Goal: Entertainment & Leisure: Browse casually

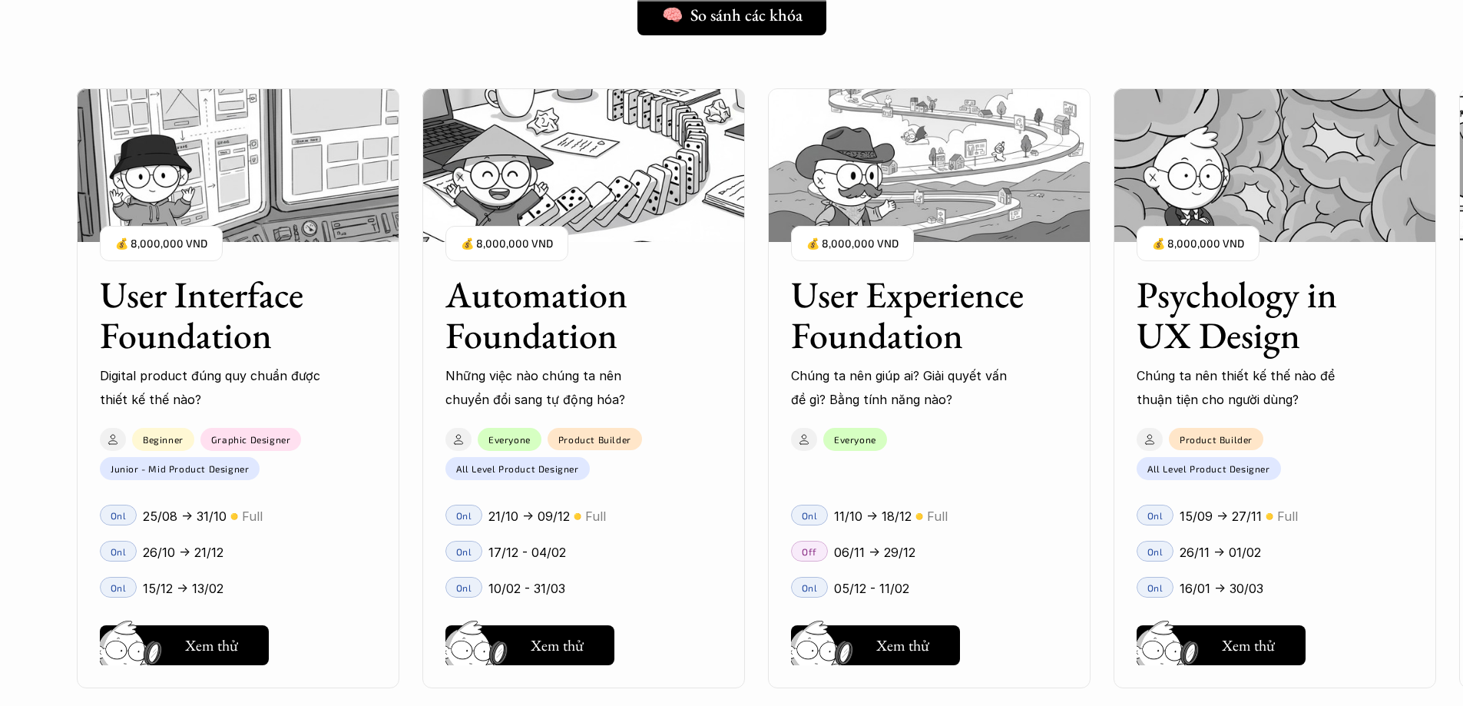
scroll to position [1383, 0]
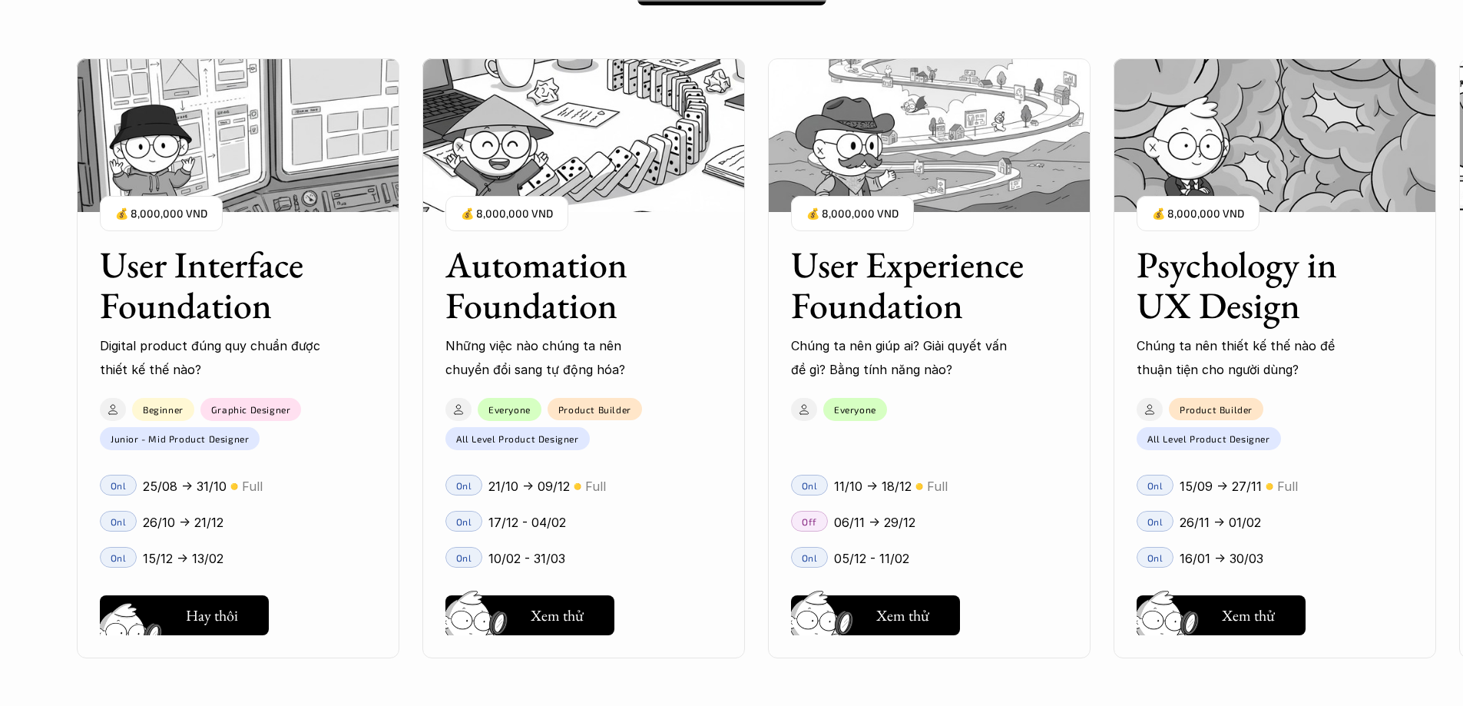
click at [186, 628] on h5 "Xem thử" at bounding box center [211, 619] width 53 height 22
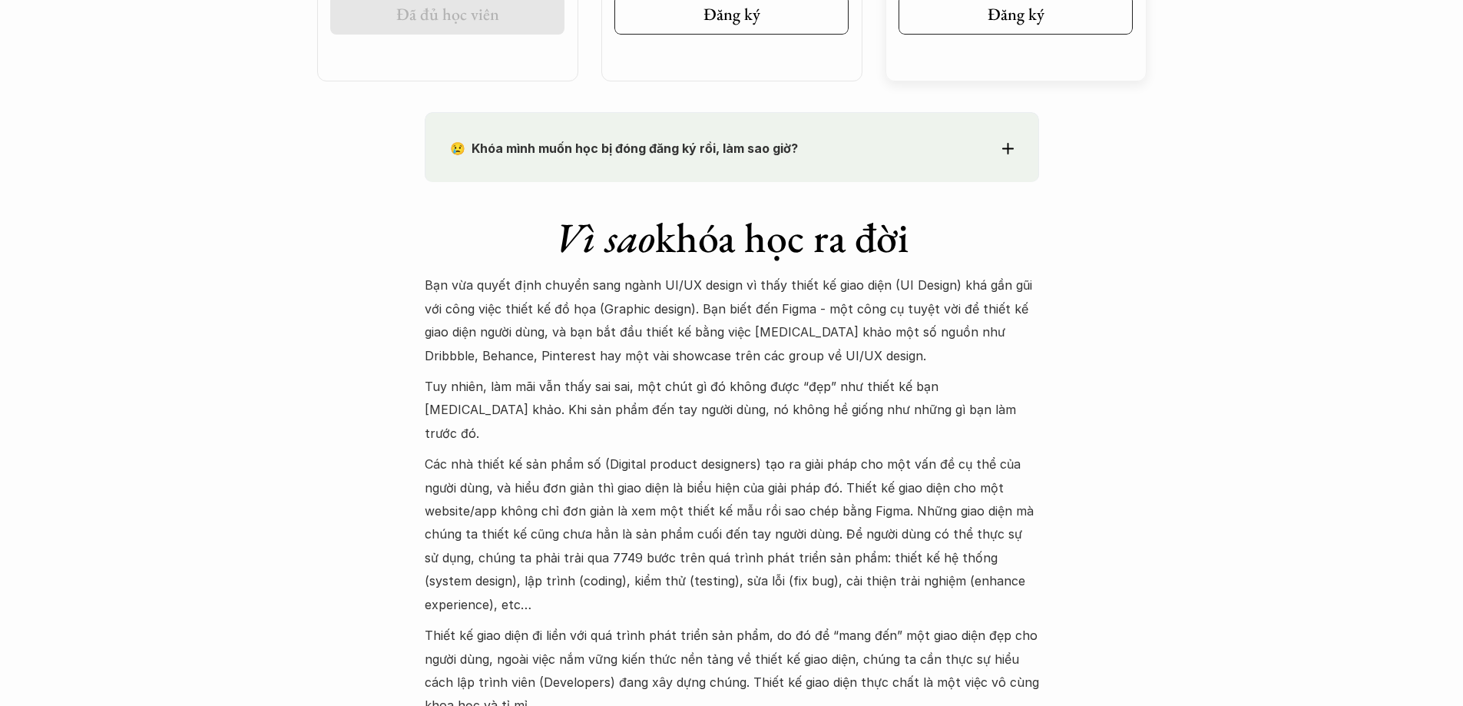
scroll to position [1306, 0]
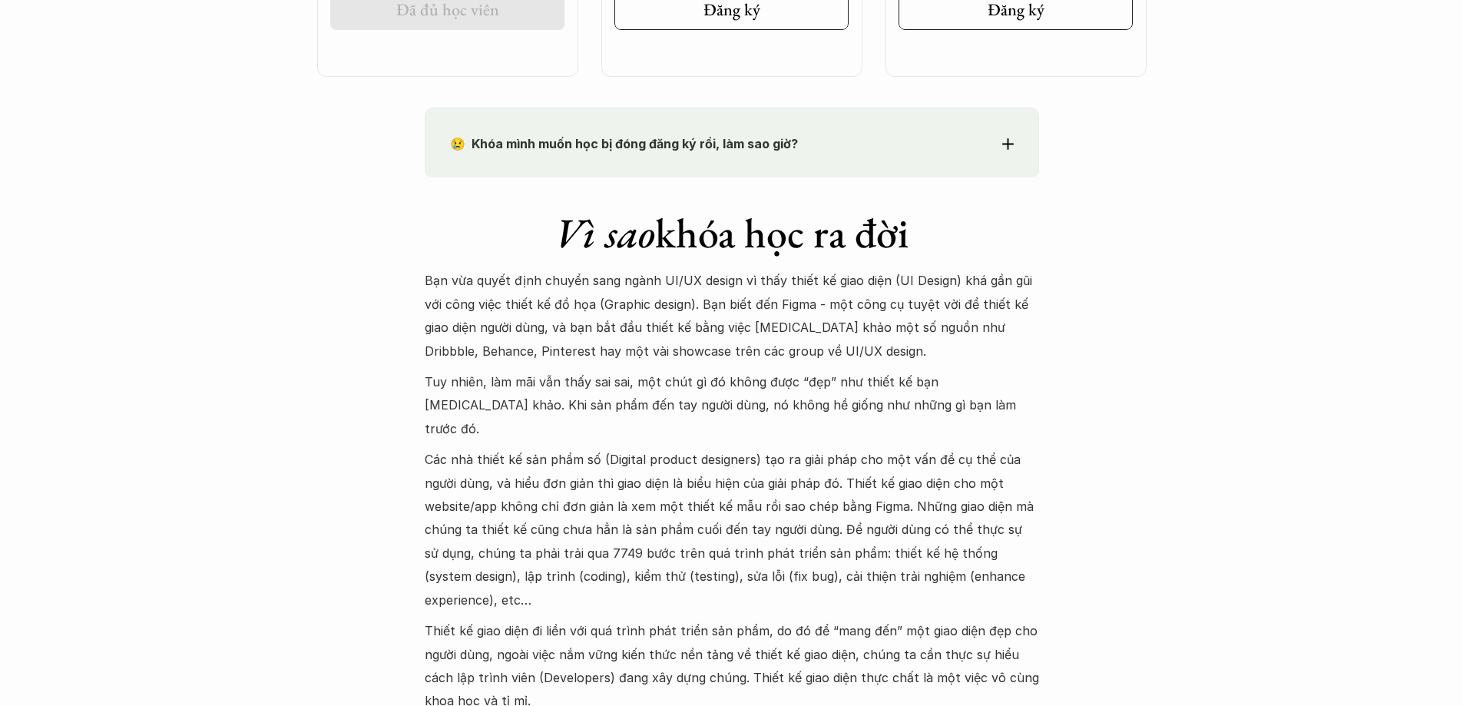
click at [631, 129] on div "😢 Khóa mình muốn học bị đóng đăng ký rồi, làm sao giờ? Chào bạn, Bọn mình rất t…" at bounding box center [732, 142] width 614 height 69
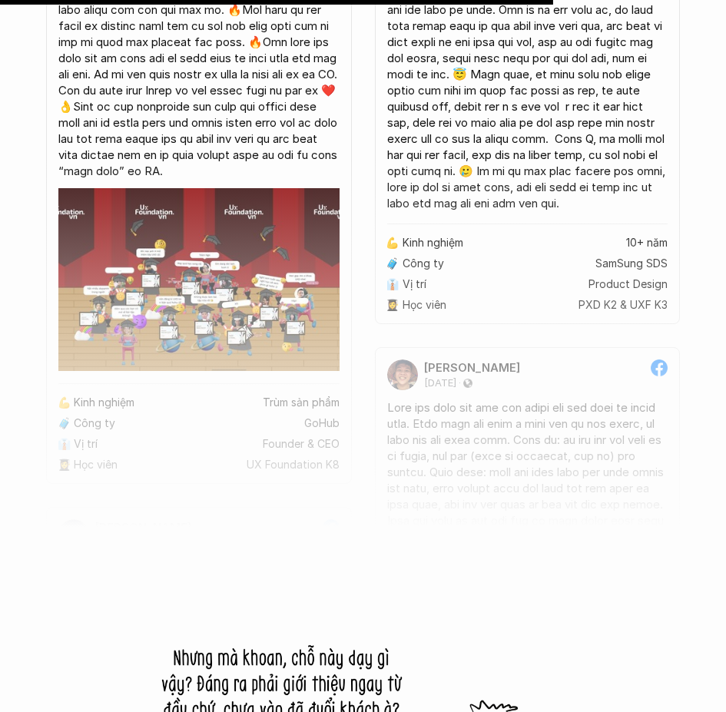
scroll to position [11521, 0]
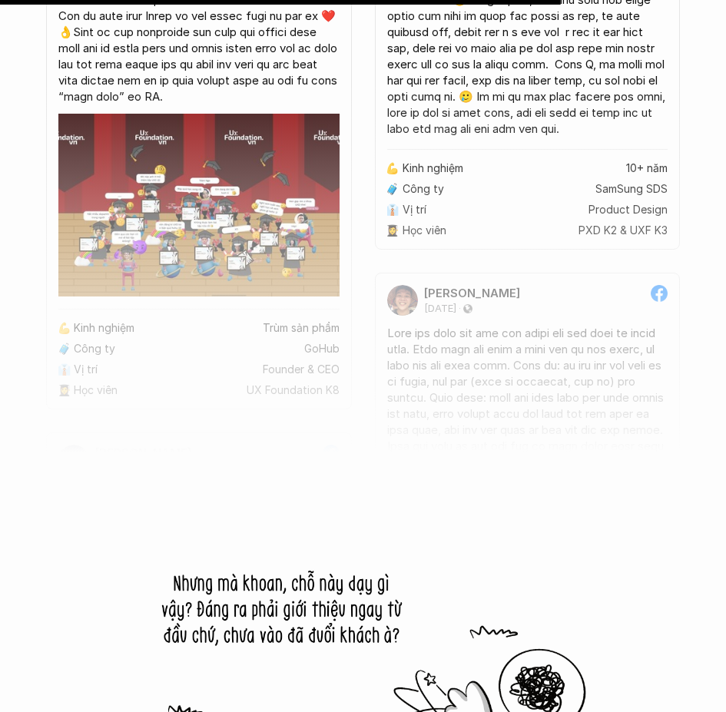
click at [538, 426] on div at bounding box center [363, 287] width 726 height 417
click at [236, 389] on div at bounding box center [363, 287] width 726 height 417
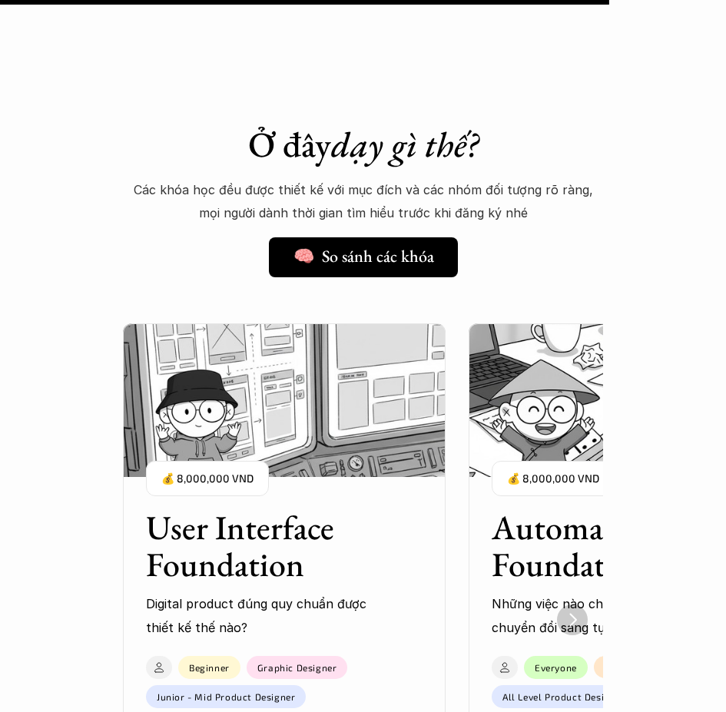
scroll to position [12750, 0]
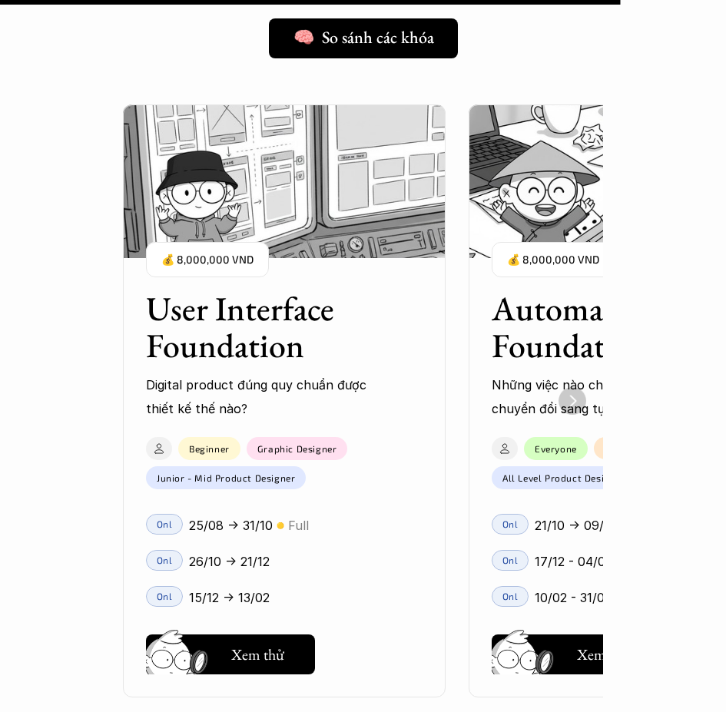
click at [573, 405] on img "Next" at bounding box center [572, 401] width 28 height 28
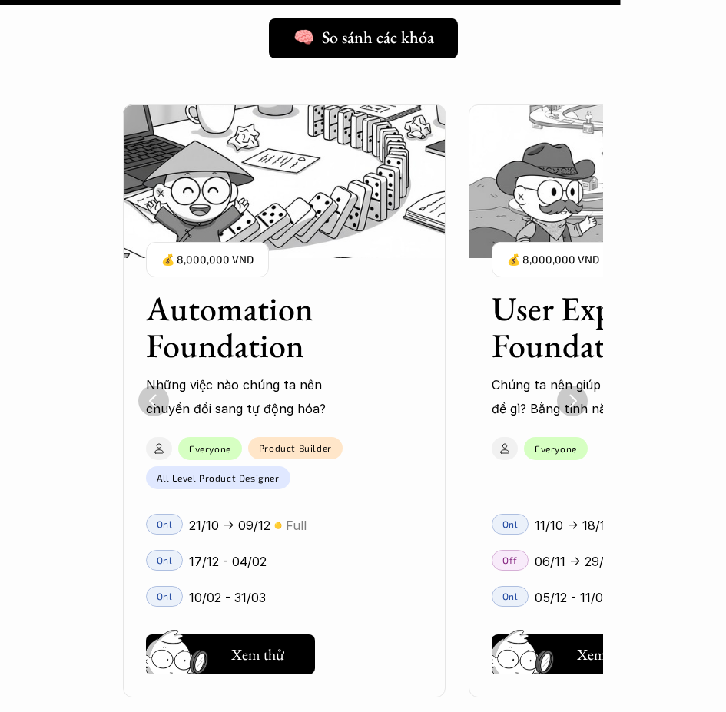
click at [573, 405] on img "Next" at bounding box center [572, 401] width 31 height 31
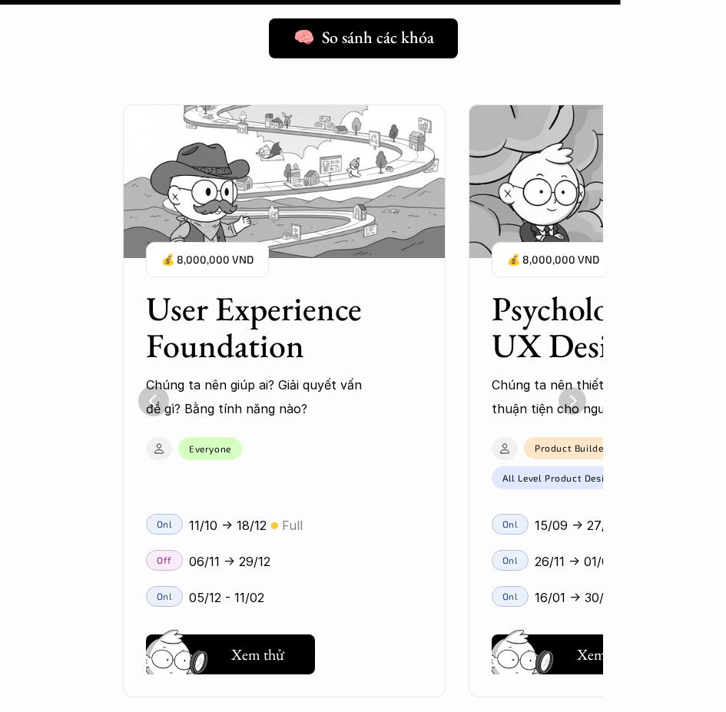
click at [573, 405] on img "Next" at bounding box center [572, 401] width 28 height 28
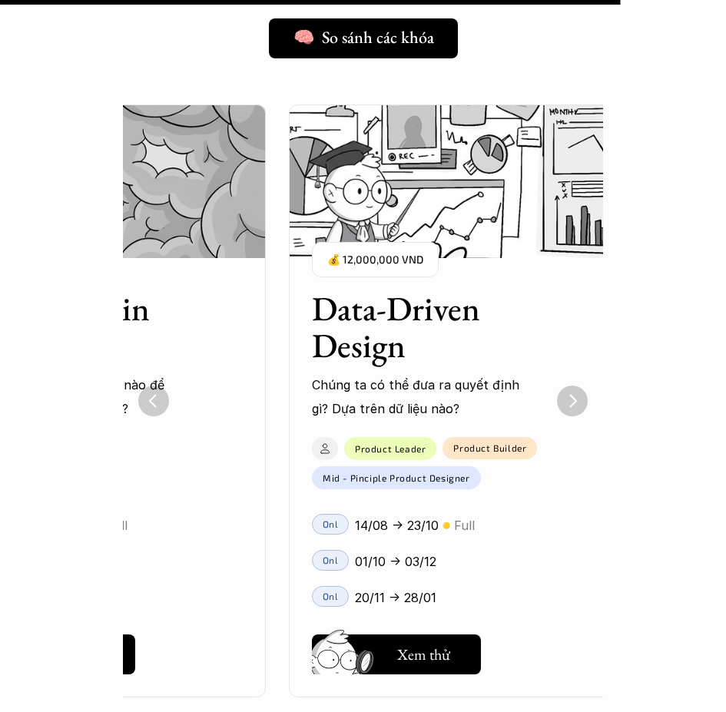
scroll to position [0, 1225]
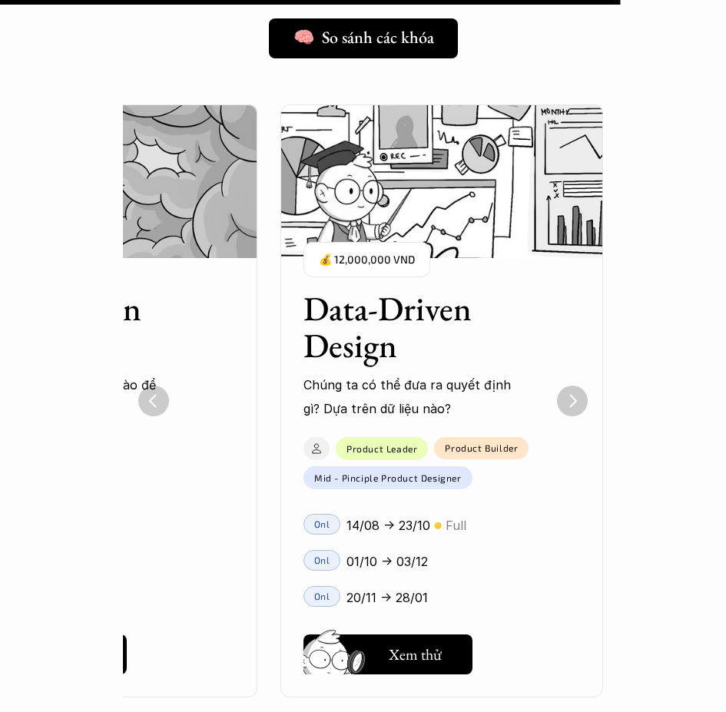
click at [573, 405] on img "Next" at bounding box center [572, 401] width 31 height 31
click at [151, 399] on img "Previous" at bounding box center [153, 401] width 31 height 31
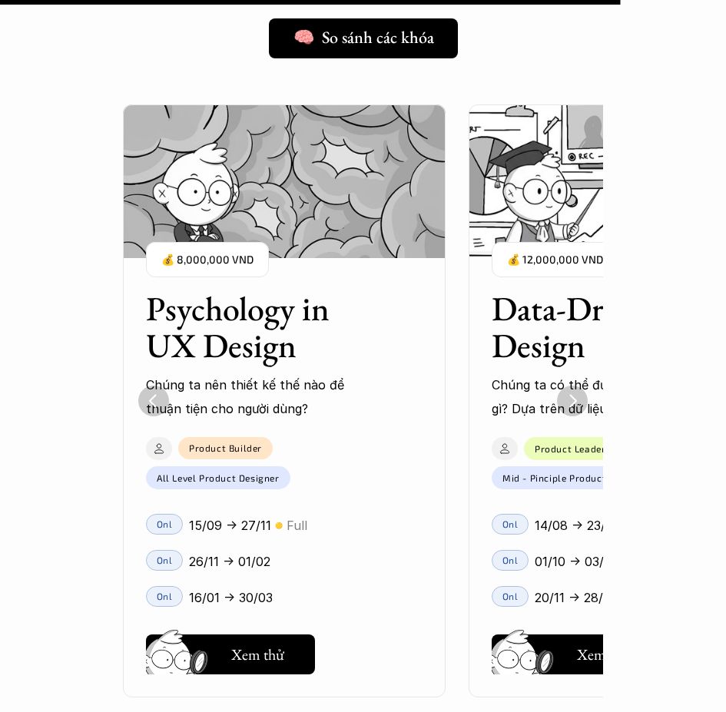
click at [151, 399] on img "Previous" at bounding box center [153, 401] width 31 height 31
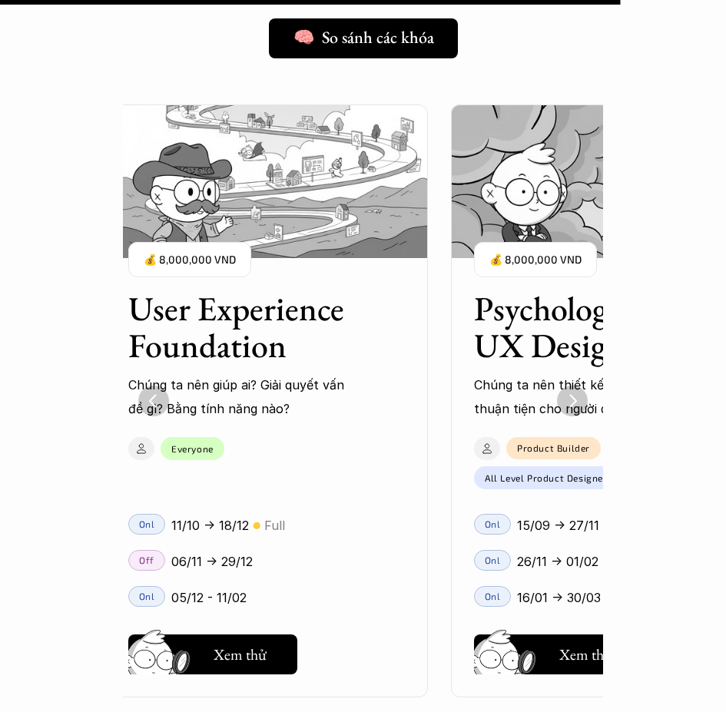
scroll to position [0, 691]
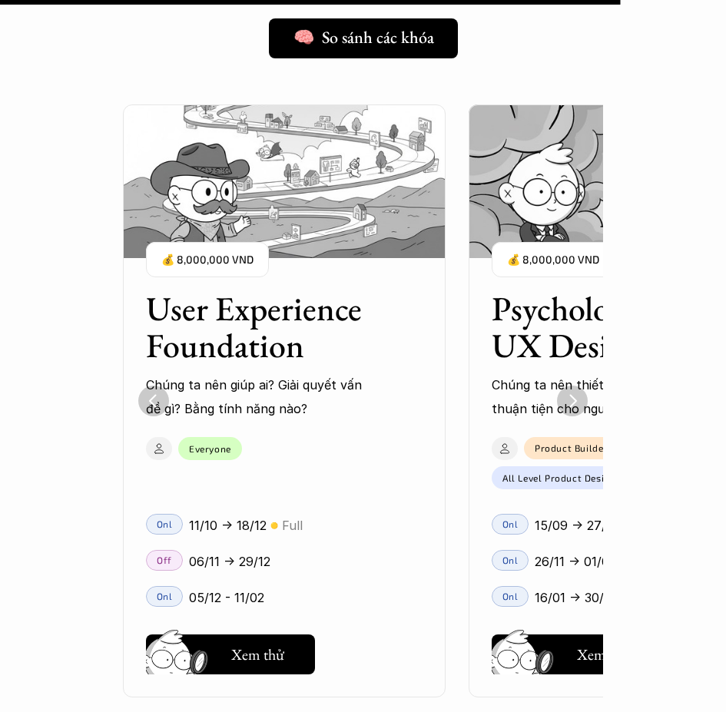
click at [151, 399] on img "Previous" at bounding box center [153, 401] width 31 height 31
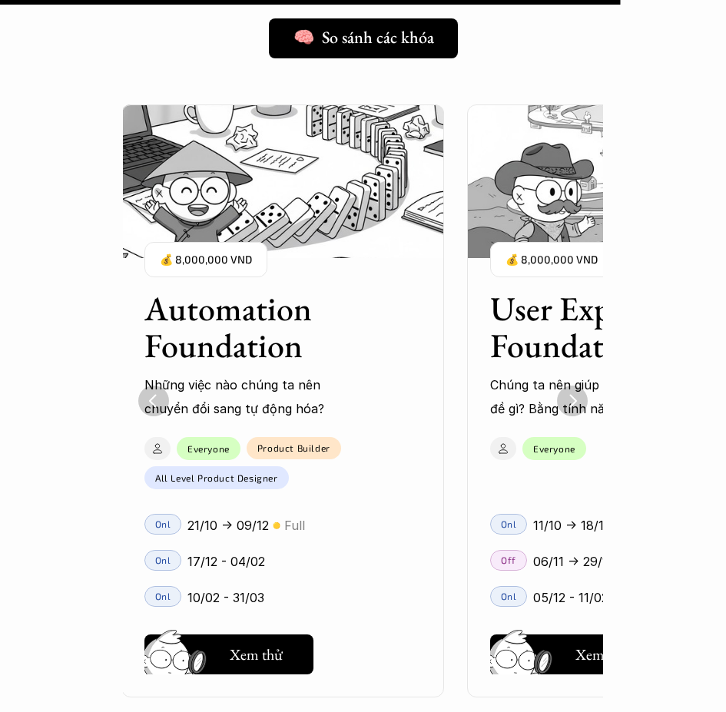
scroll to position [0, 346]
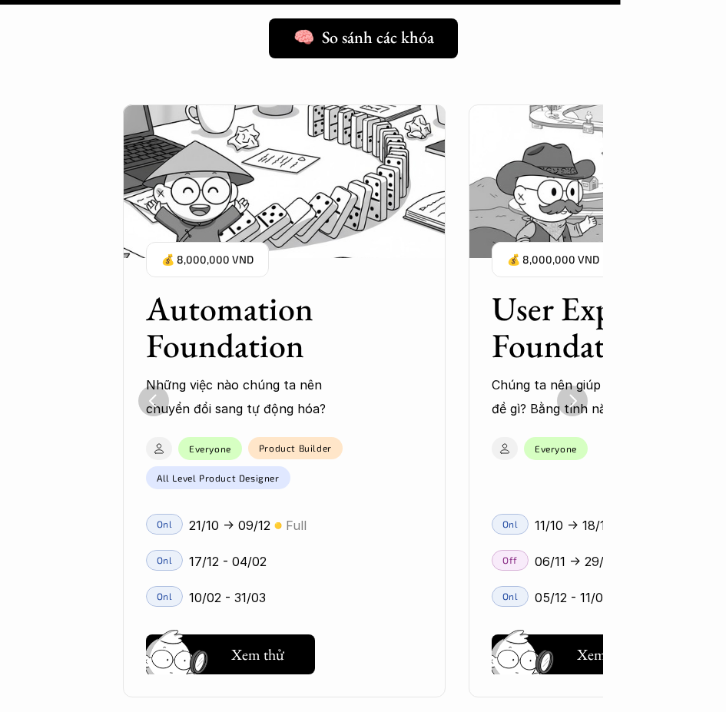
click at [151, 399] on img "Previous" at bounding box center [153, 401] width 31 height 31
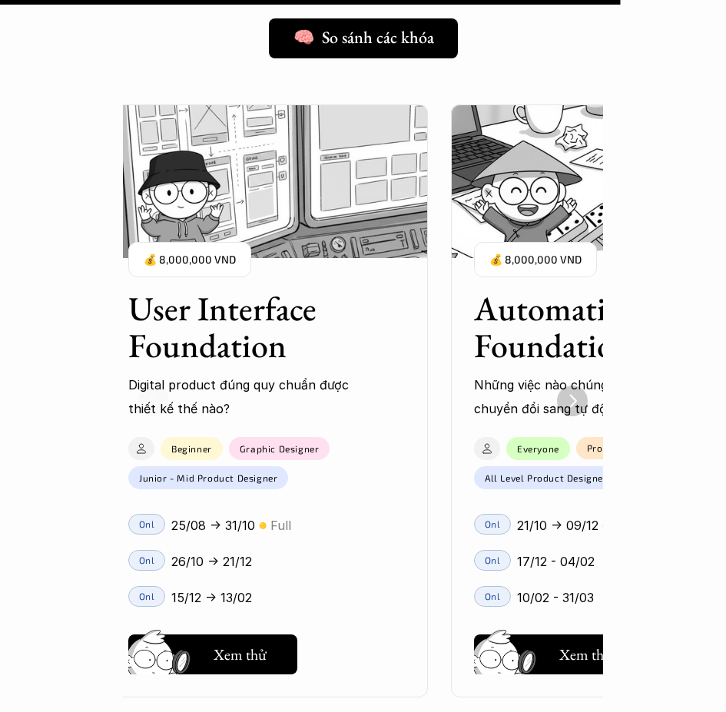
scroll to position [0, 0]
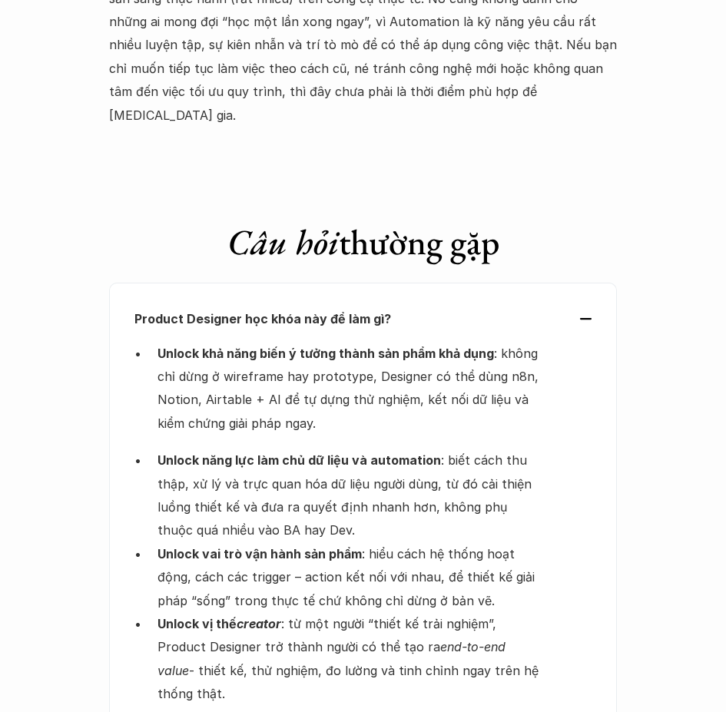
scroll to position [5223, 0]
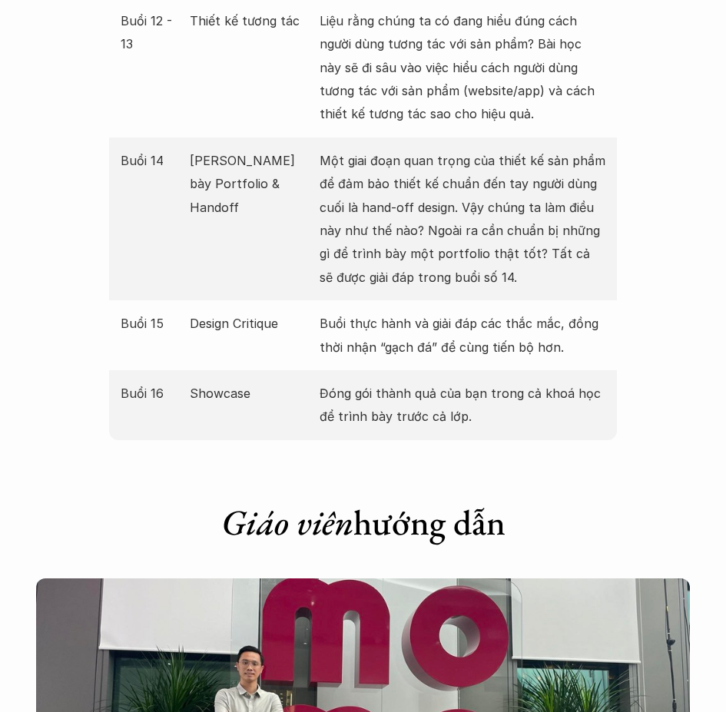
scroll to position [3610, 0]
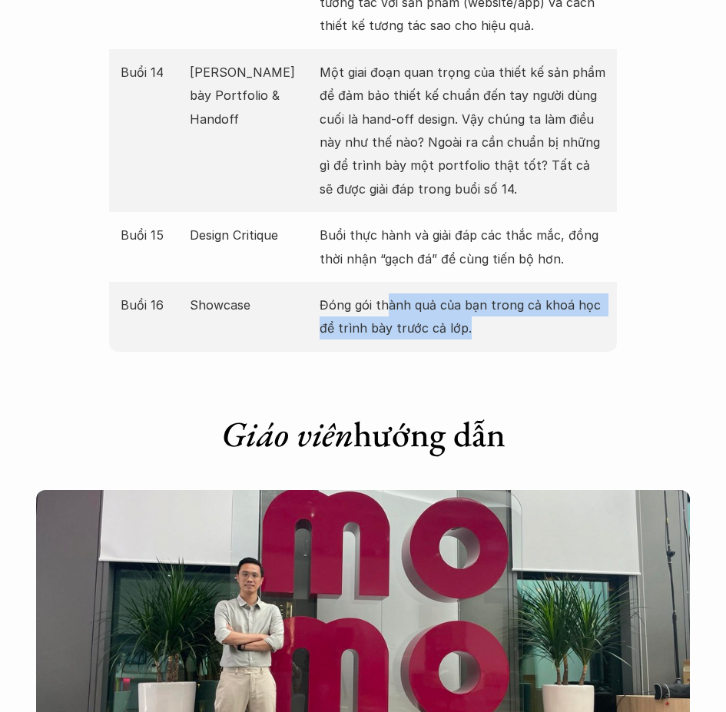
drag, startPoint x: 383, startPoint y: 296, endPoint x: 541, endPoint y: 338, distance: 163.6
click at [541, 338] on p "Đóng gói thành quả của bạn trong cả khoá học để trình bày trước cả lớp." at bounding box center [463, 316] width 286 height 47
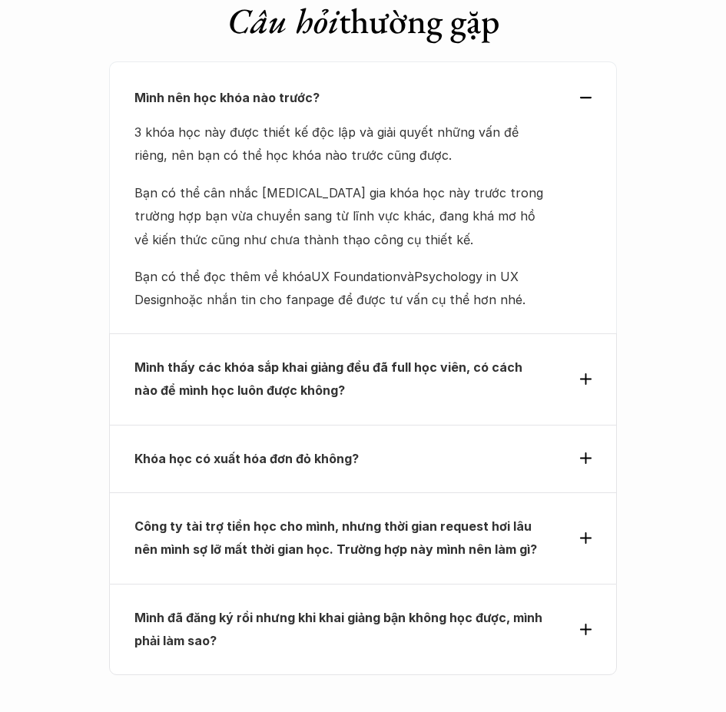
scroll to position [5453, 0]
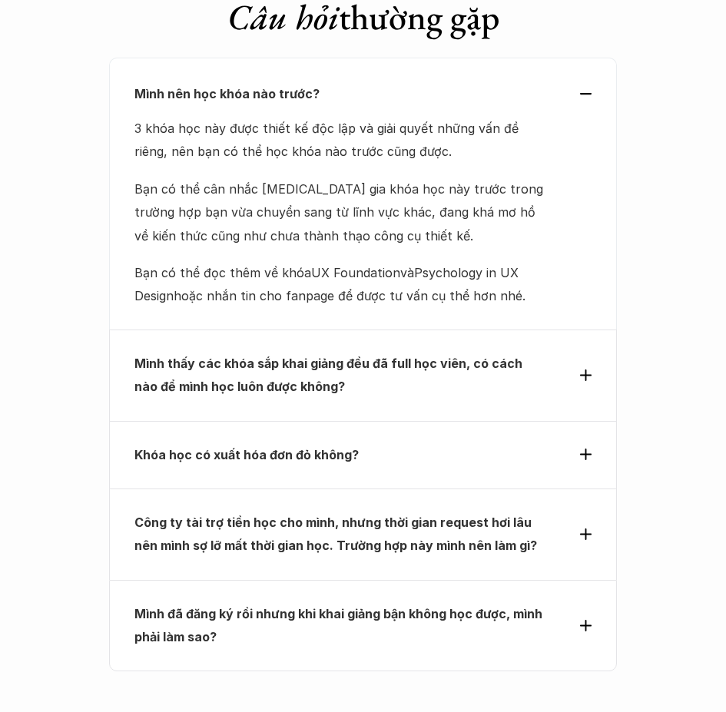
click at [487, 358] on strong "Mình thấy các khóa sắp khai giảng đều đã full học viên, có cách nào để mình học…" at bounding box center [329, 375] width 391 height 38
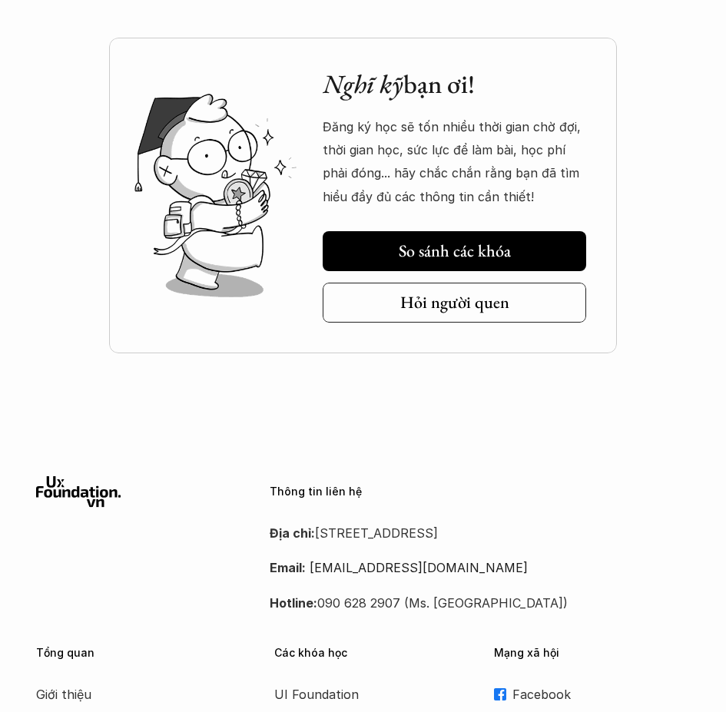
scroll to position [6298, 0]
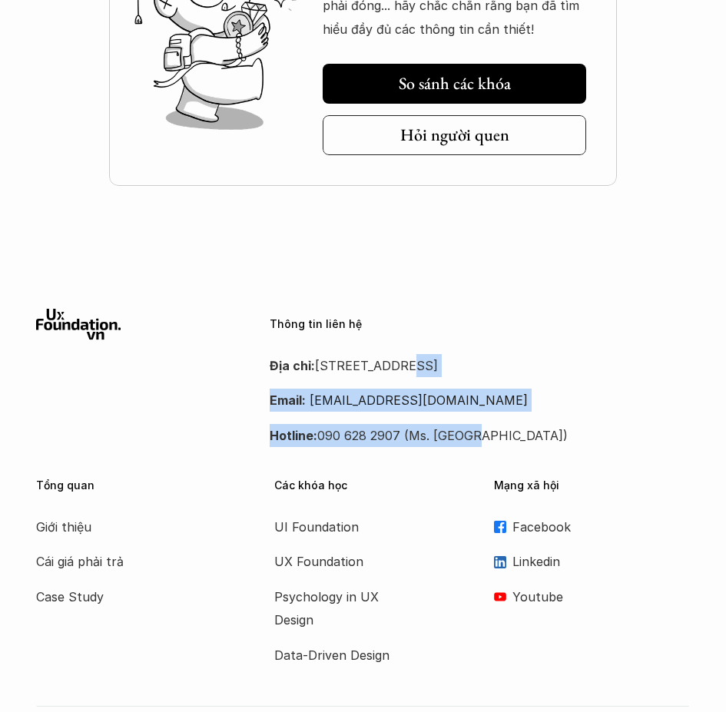
drag, startPoint x: 391, startPoint y: 363, endPoint x: 590, endPoint y: 429, distance: 209.6
click at [590, 429] on div "Địa chỉ: [STREET_ADDRESS] Email: [EMAIL_ADDRESS][DOMAIN_NAME] Hotline: 090 628 …" at bounding box center [480, 400] width 420 height 93
click at [590, 429] on p "Hotline: 090 628 2907 (Ms. [GEOGRAPHIC_DATA])" at bounding box center [480, 435] width 420 height 23
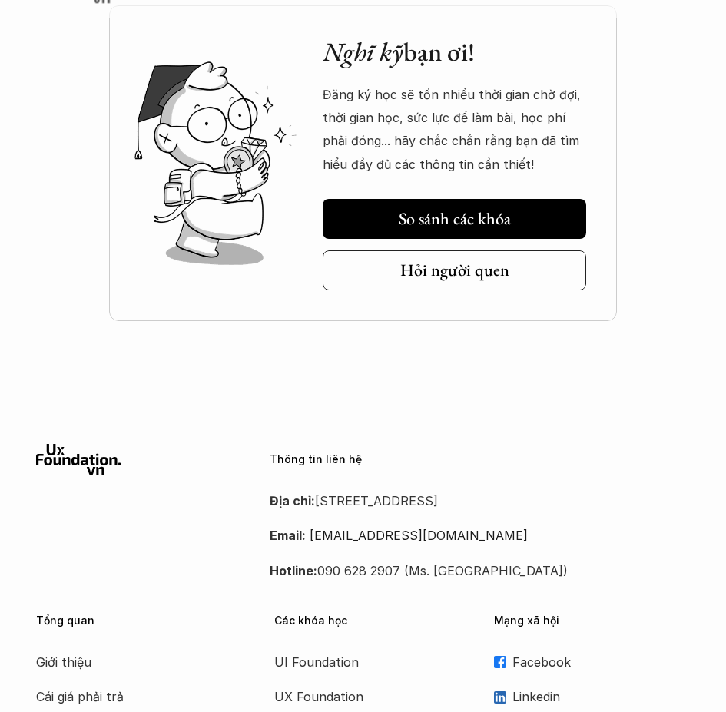
scroll to position [6363, 0]
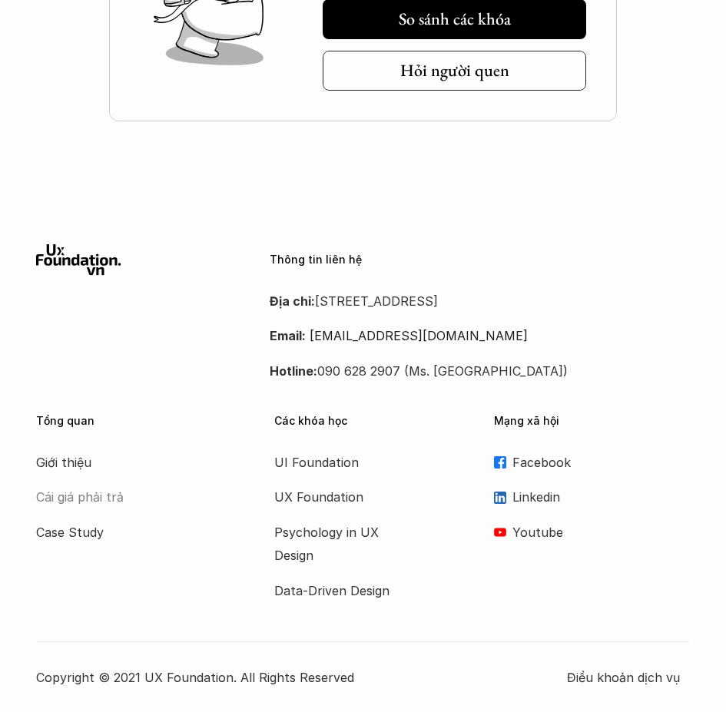
click at [90, 505] on p "Cái giá phải trả" at bounding box center [97, 496] width 123 height 23
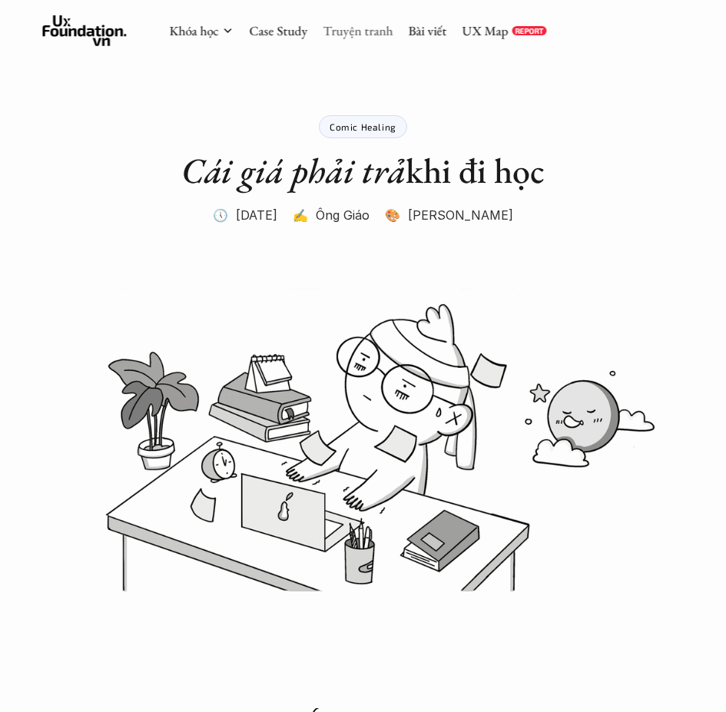
click at [365, 31] on link "Truyện tranh" at bounding box center [358, 30] width 70 height 17
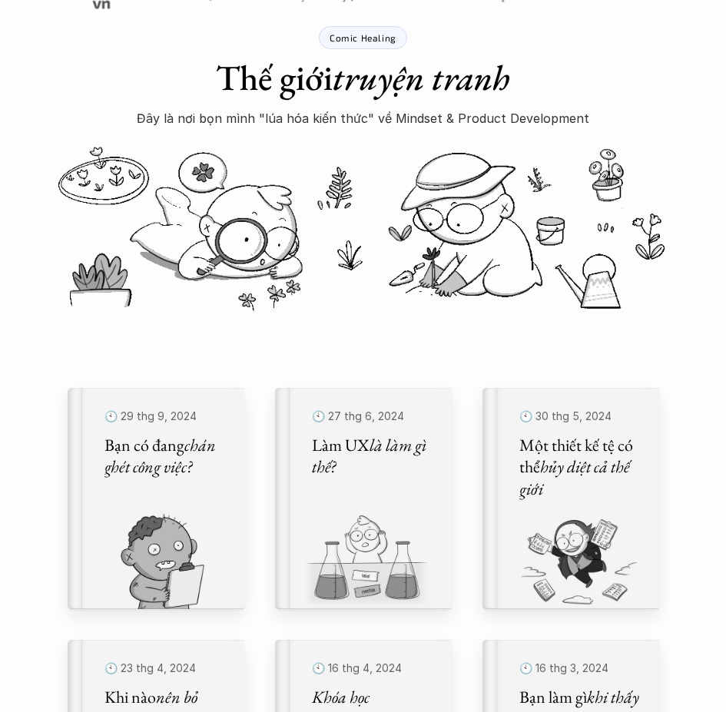
scroll to position [230, 0]
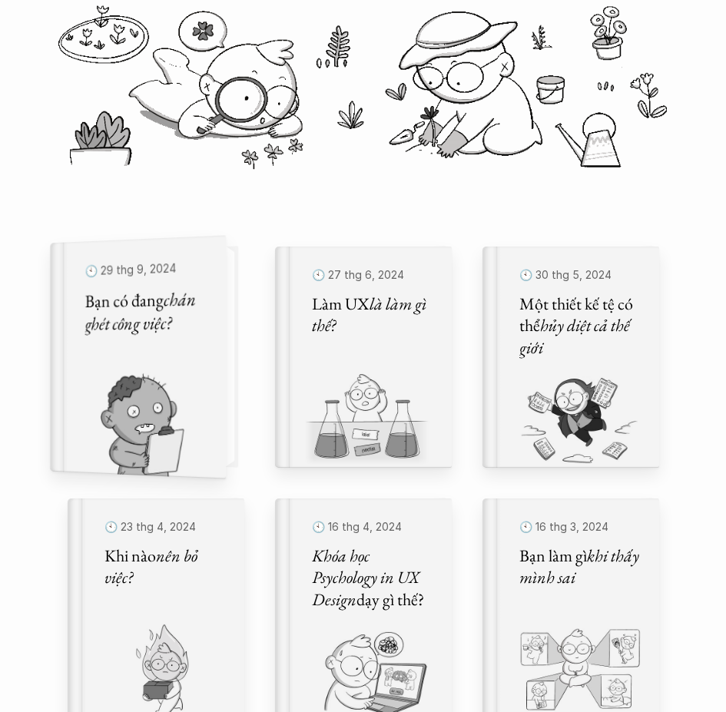
click at [150, 324] on em "chán ghét công việc?" at bounding box center [141, 310] width 114 height 49
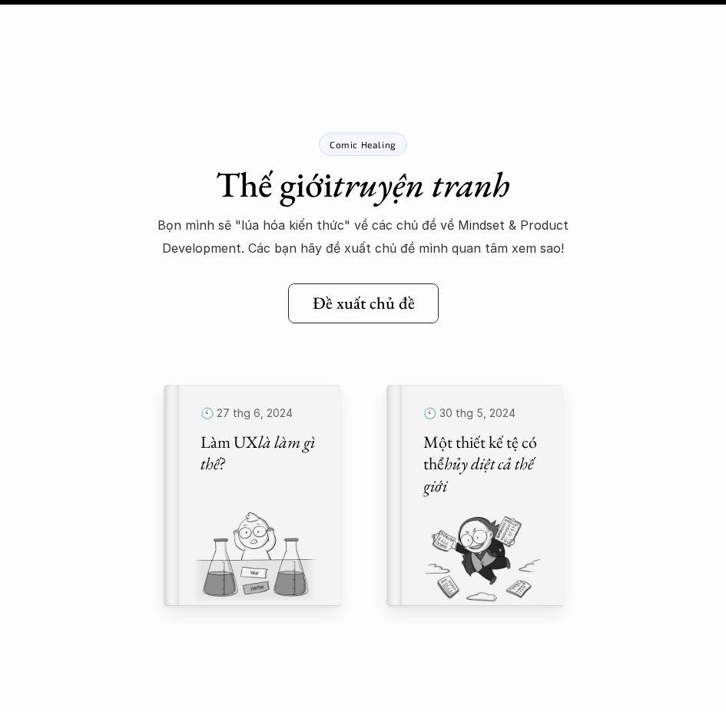
scroll to position [20277, 0]
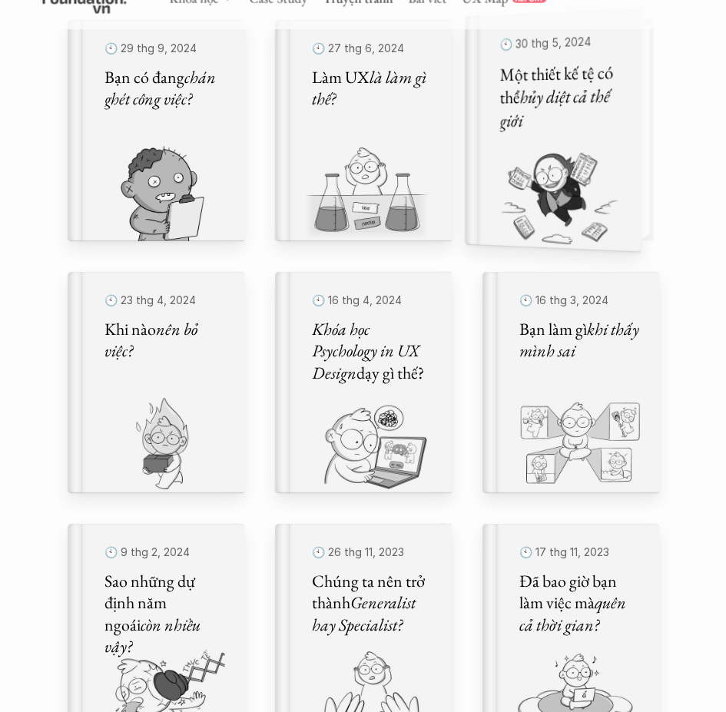
scroll to position [461, 0]
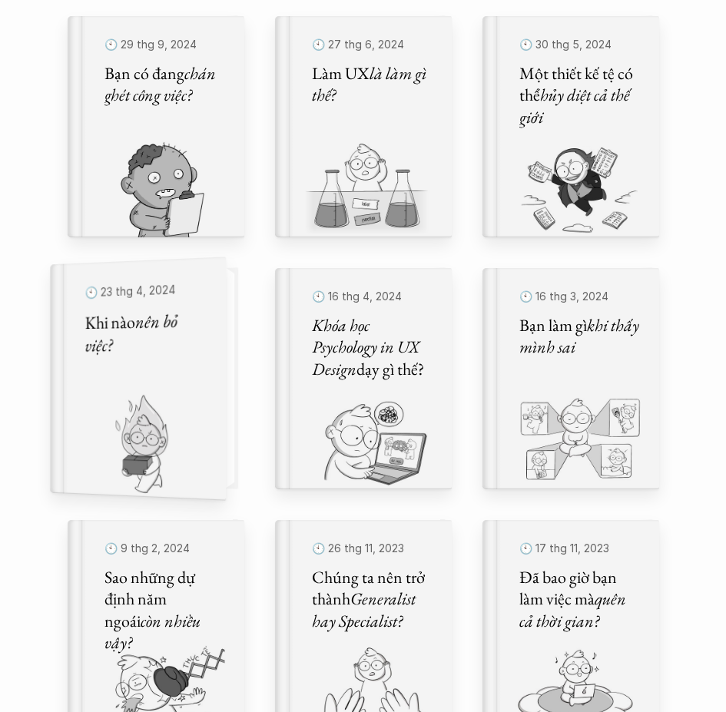
click at [173, 351] on h5 "Khi nào nên bỏ việc?" at bounding box center [144, 332] width 121 height 49
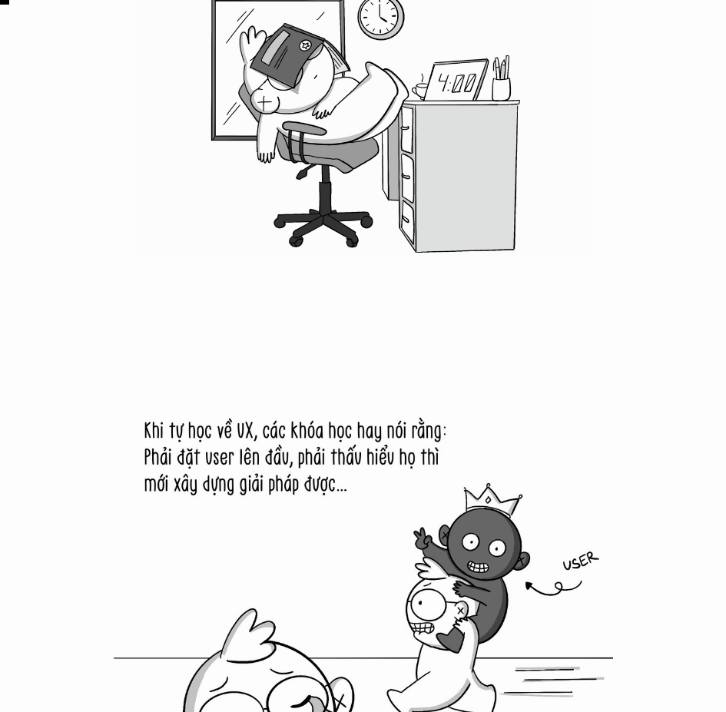
scroll to position [461, 0]
